Goal: Task Accomplishment & Management: Use online tool/utility

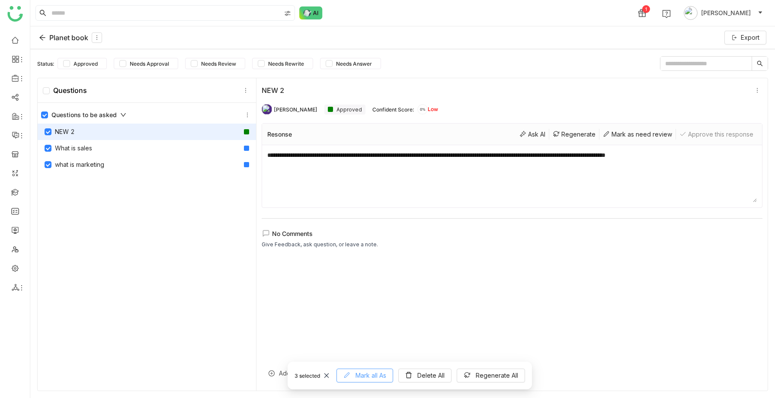
click at [373, 377] on span "Mark all As" at bounding box center [370, 376] width 31 height 10
click at [365, 337] on div "Needs Rewrite" at bounding box center [365, 338] width 69 height 16
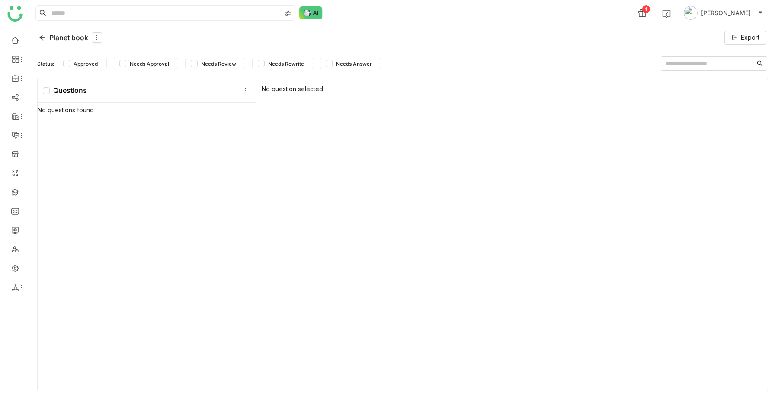
click at [43, 37] on icon at bounding box center [42, 38] width 6 height 6
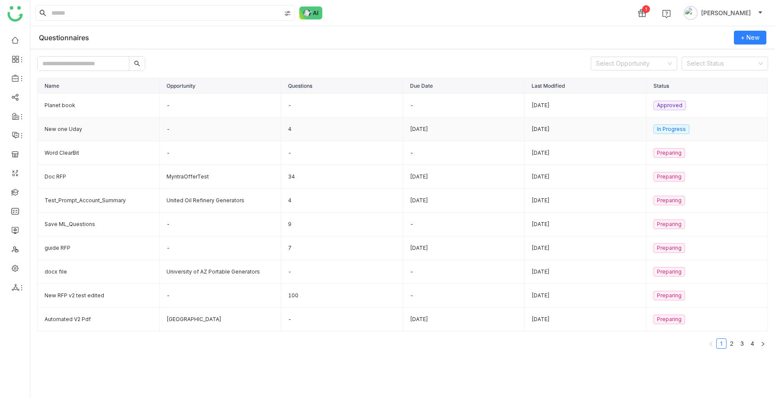
click at [66, 129] on td "New one Uday" at bounding box center [99, 130] width 122 height 24
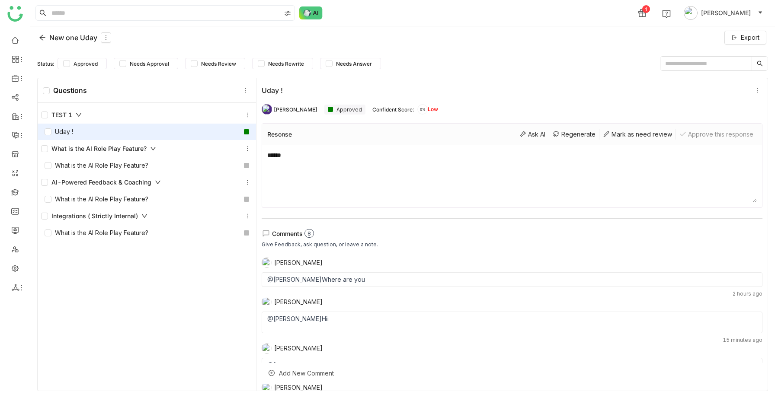
click at [42, 37] on icon at bounding box center [42, 37] width 7 height 7
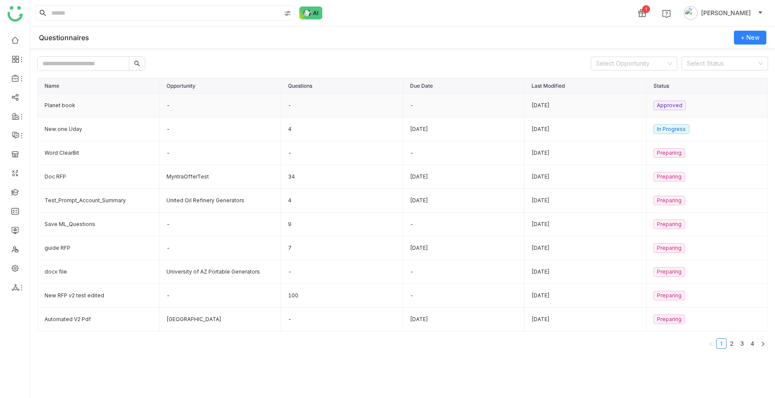
click at [64, 103] on td "Planet book" at bounding box center [99, 106] width 122 height 24
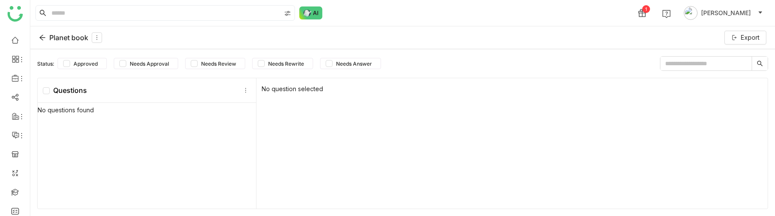
click at [42, 39] on icon at bounding box center [42, 37] width 7 height 7
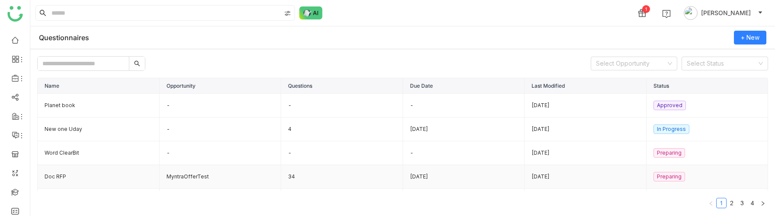
click at [227, 177] on td "MyntraOfferTest" at bounding box center [221, 177] width 122 height 24
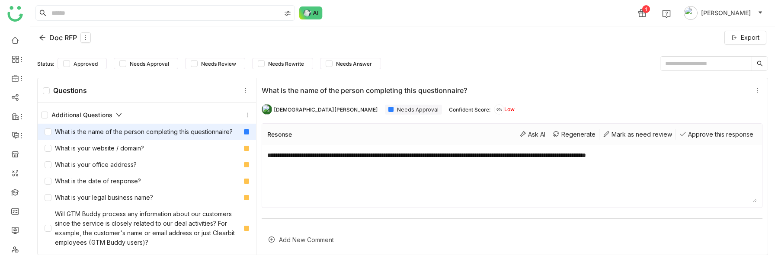
click at [116, 115] on icon at bounding box center [118, 114] width 5 height 3
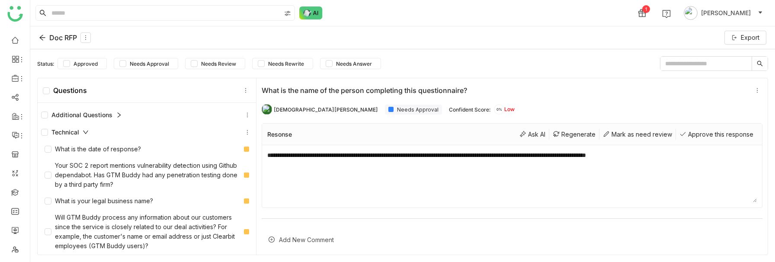
click at [117, 113] on icon at bounding box center [119, 115] width 6 height 6
